Goal: Ask a question

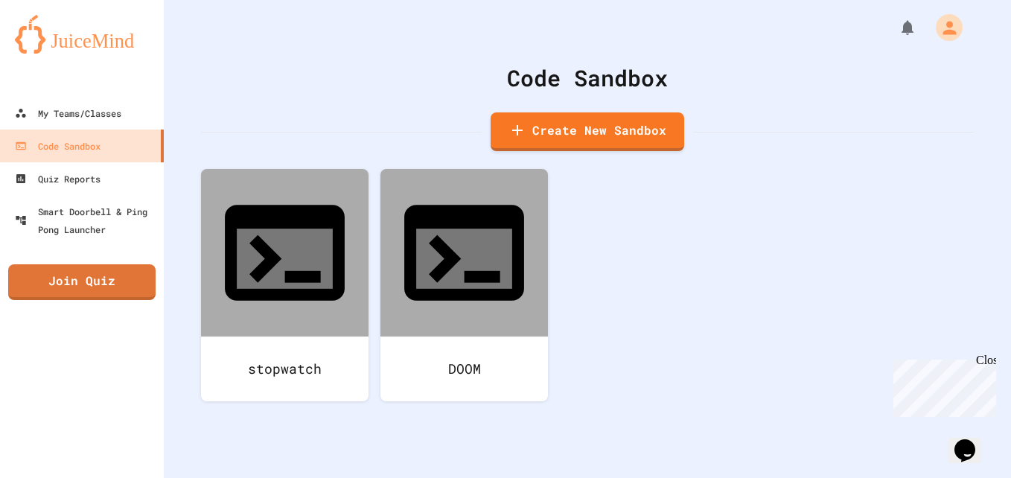
click at [58, 109] on div "My Teams/Classes" at bounding box center [68, 113] width 107 height 18
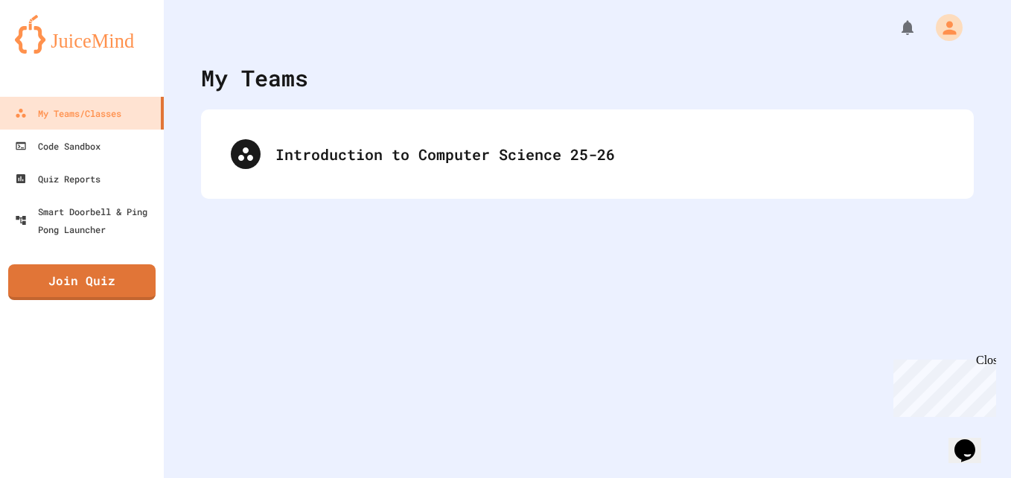
click at [220, 127] on div "Introduction to Computer Science 25-26" at bounding box center [587, 154] width 743 height 60
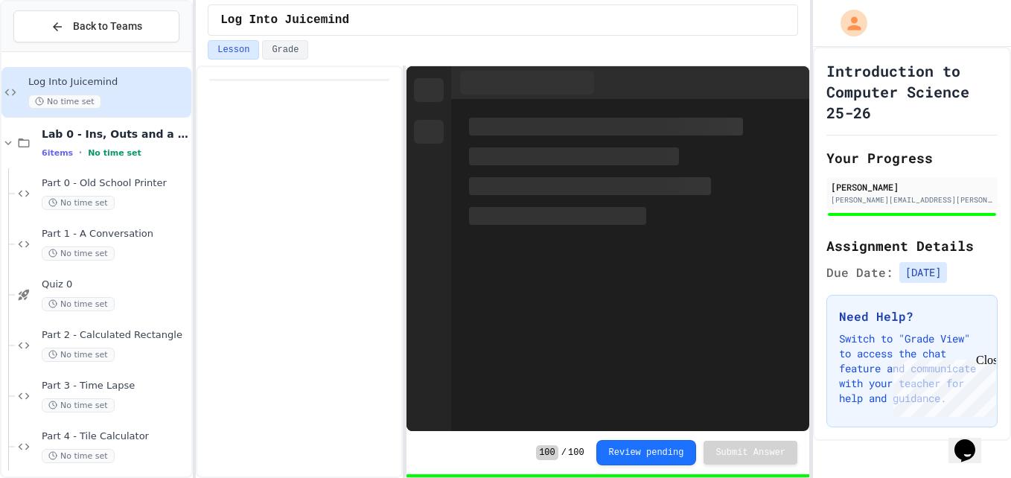
click at [52, 435] on span "Part 4 - Tile Calculator" at bounding box center [115, 437] width 147 height 13
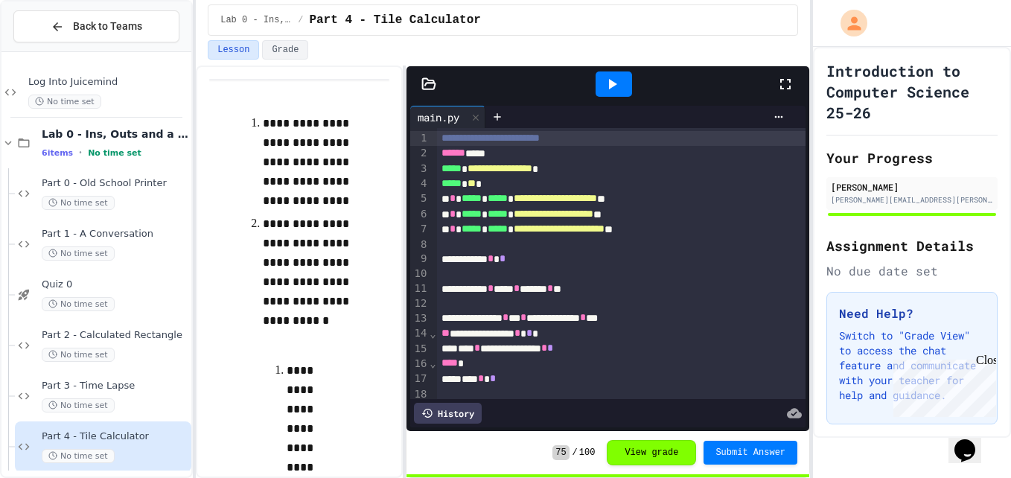
click at [658, 454] on button "View grade" at bounding box center [651, 452] width 89 height 25
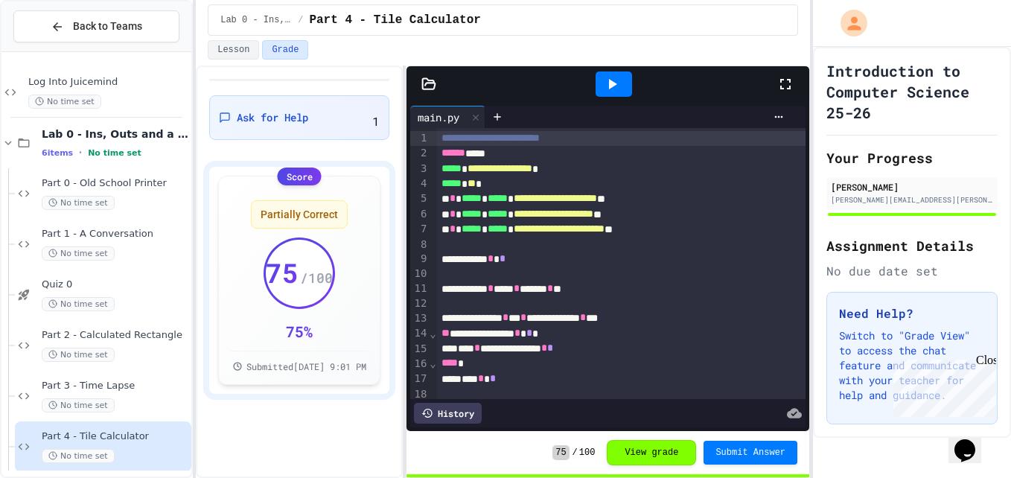
click at [258, 117] on span "Ask for Help" at bounding box center [273, 117] width 72 height 15
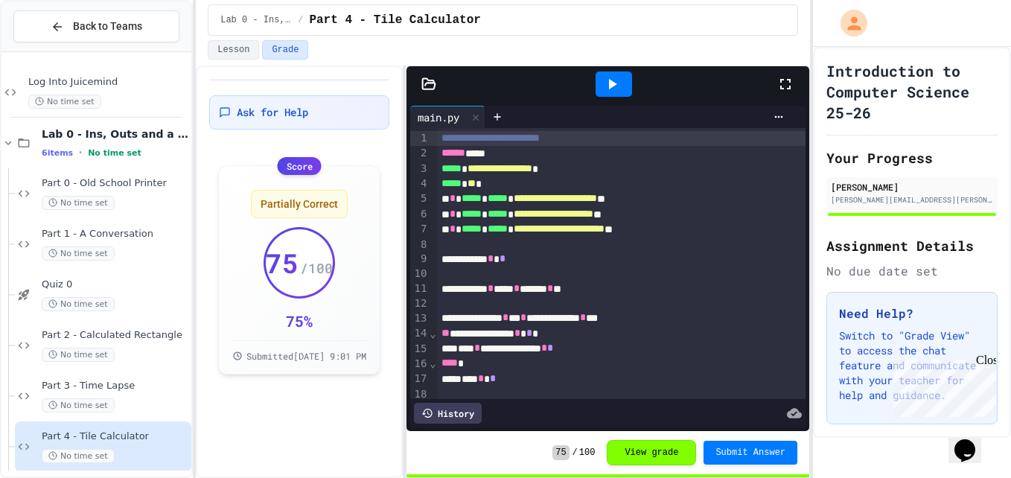
click at [263, 119] on span "Ask for Help" at bounding box center [273, 112] width 72 height 15
click at [282, 107] on span "Ask for Help" at bounding box center [273, 112] width 72 height 15
